Goal: Information Seeking & Learning: Find specific fact

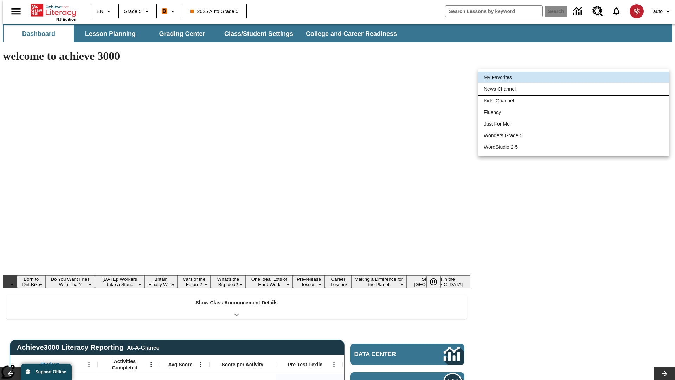
click at [573, 89] on li "News Channel" at bounding box center [573, 89] width 191 height 12
type input "120"
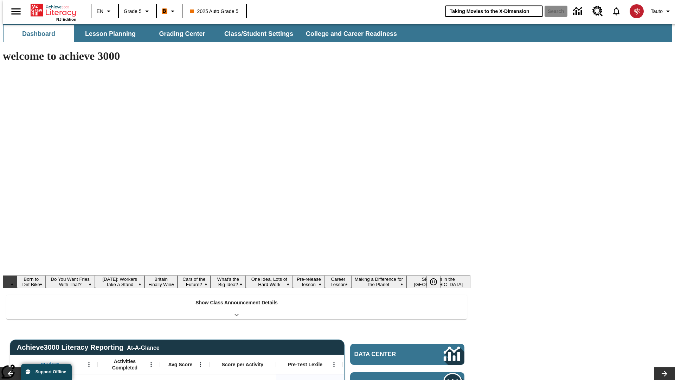
type input "Taking Movies to the X-Dimension"
click at [551, 11] on button "Search" at bounding box center [555, 11] width 23 height 11
